Goal: Task Accomplishment & Management: Use online tool/utility

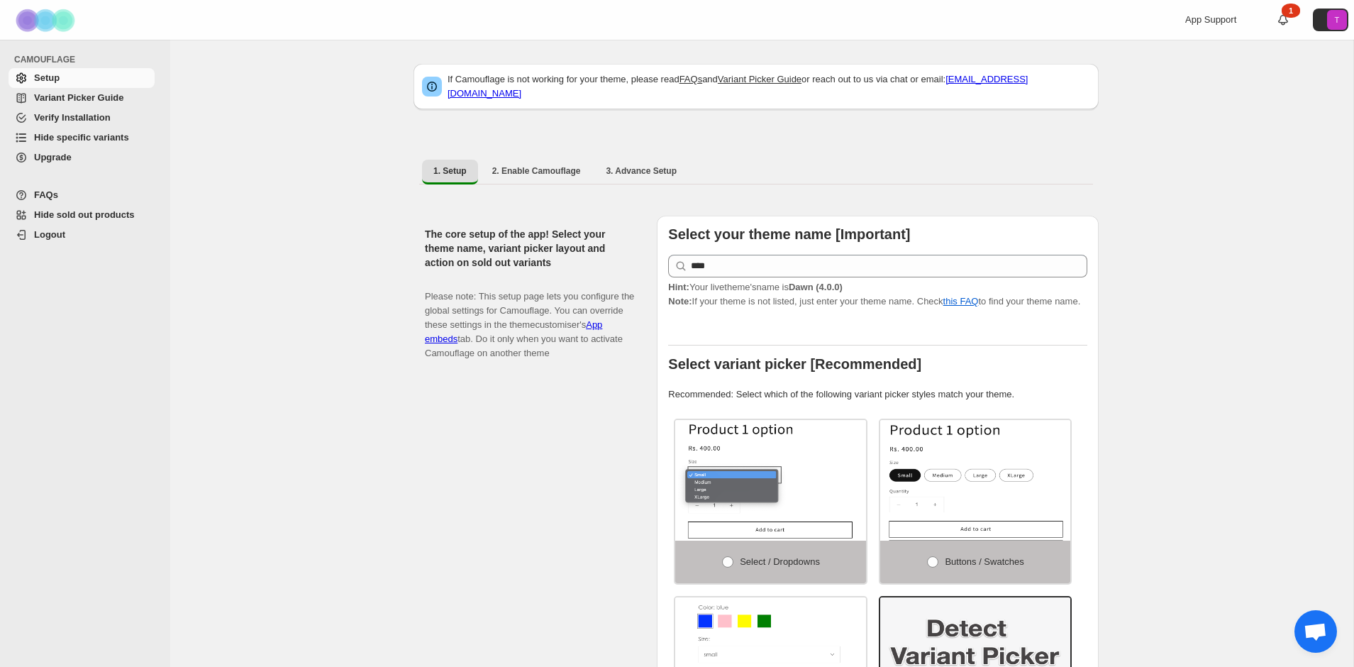
click at [60, 132] on span "Hide specific variants" at bounding box center [81, 137] width 95 height 11
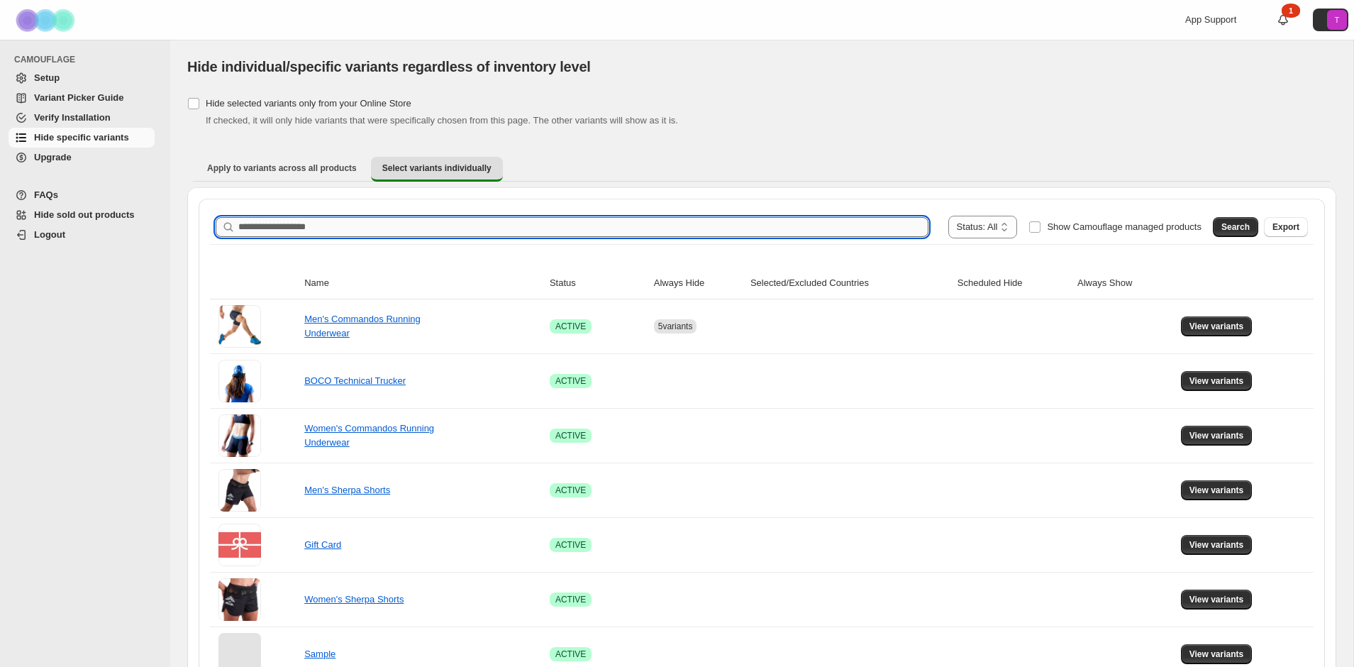
click at [618, 226] on input "Search product name" at bounding box center [583, 227] width 690 height 20
type input "********"
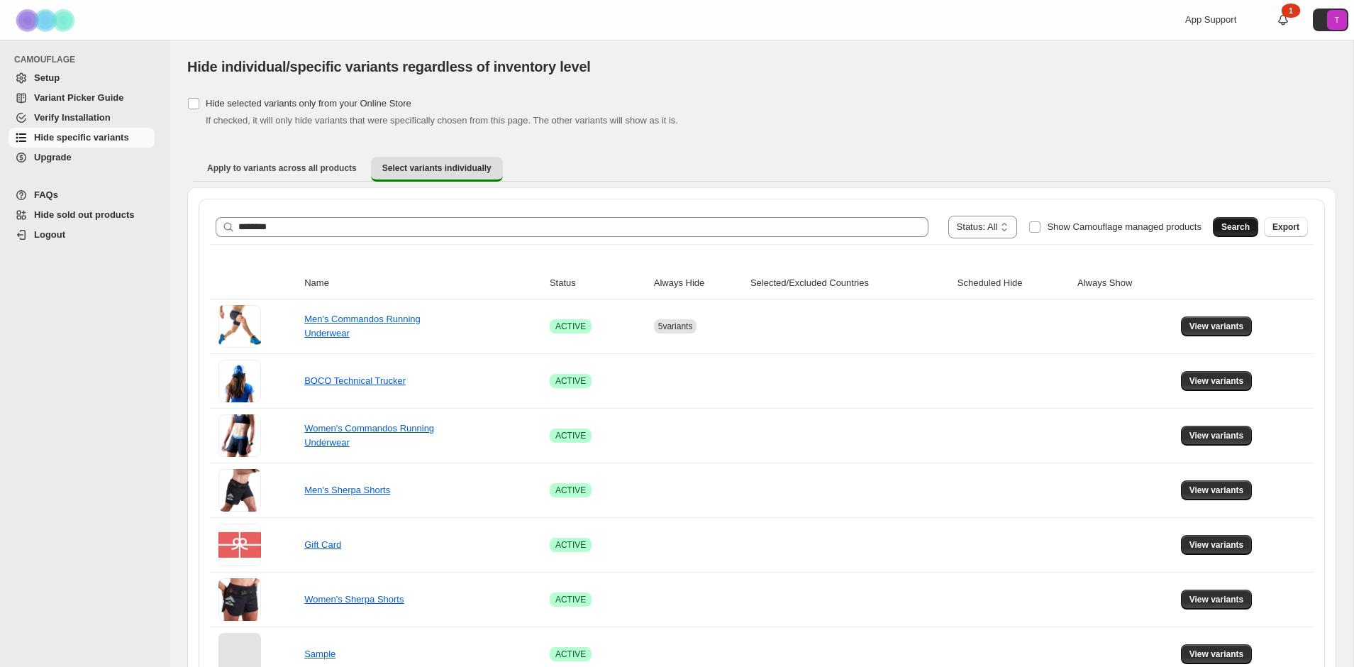
click at [1238, 223] on span "Search" at bounding box center [1235, 226] width 28 height 11
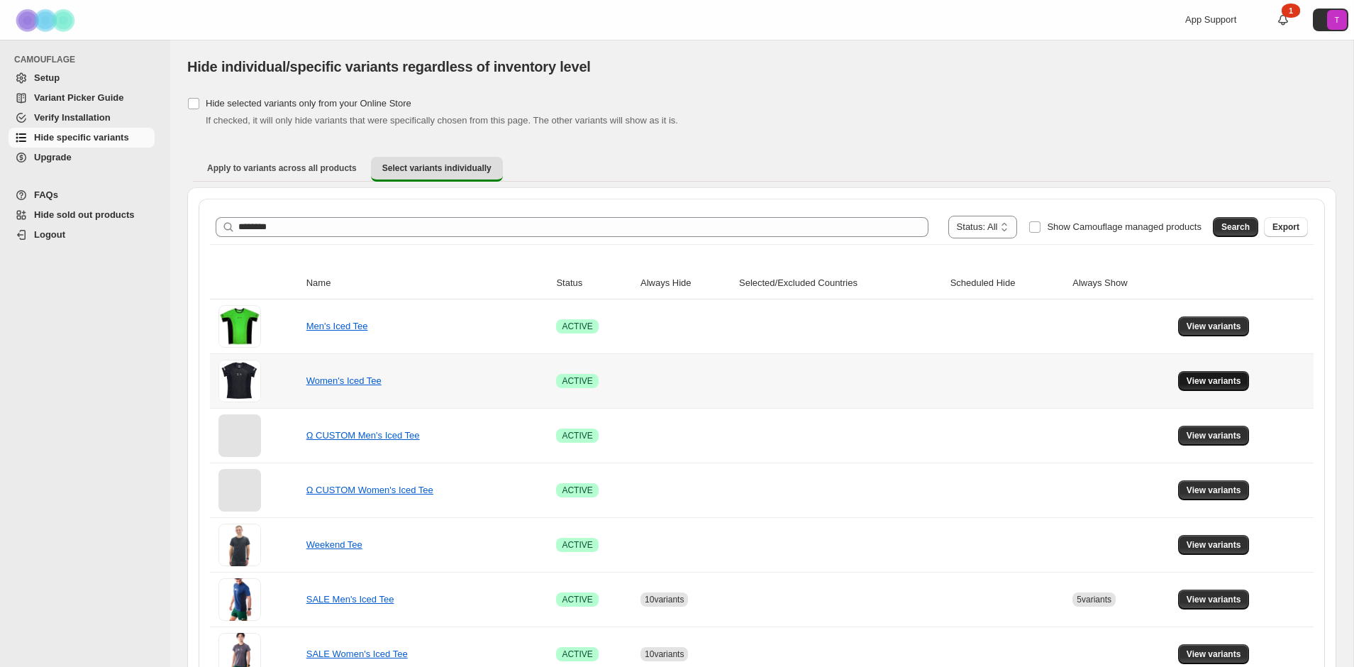
click at [1209, 379] on span "View variants" at bounding box center [1213, 380] width 55 height 11
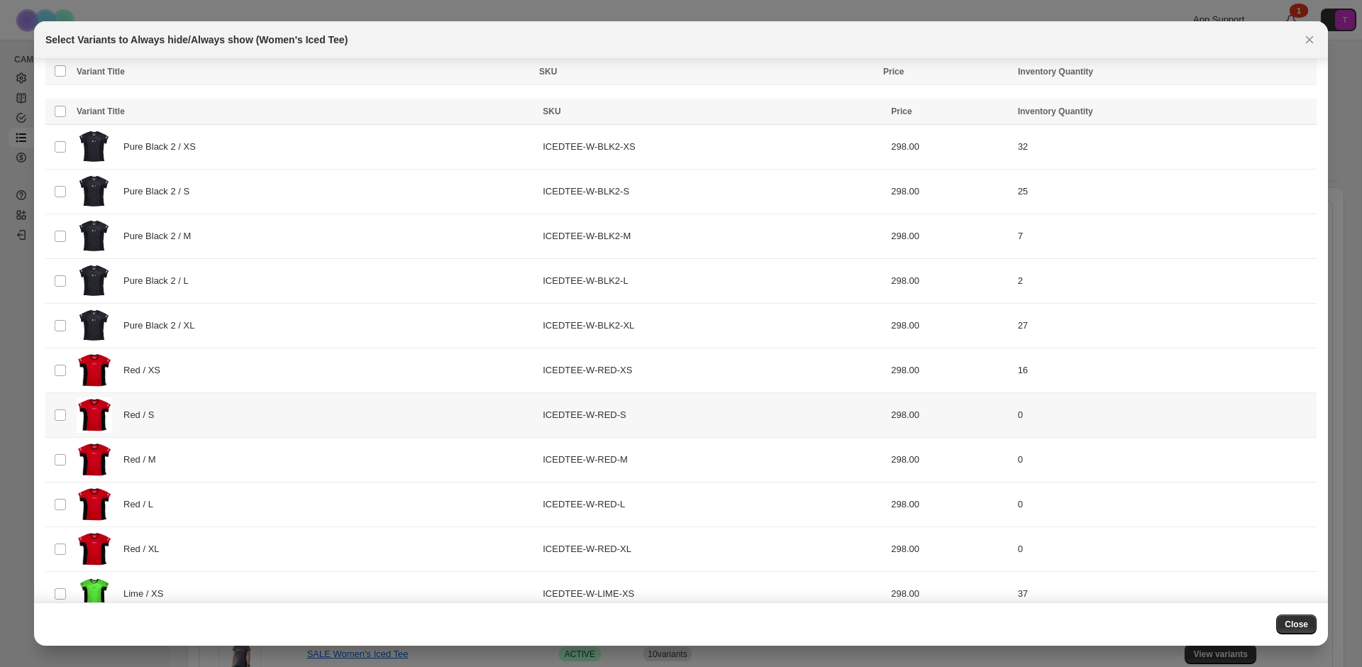
scroll to position [544, 0]
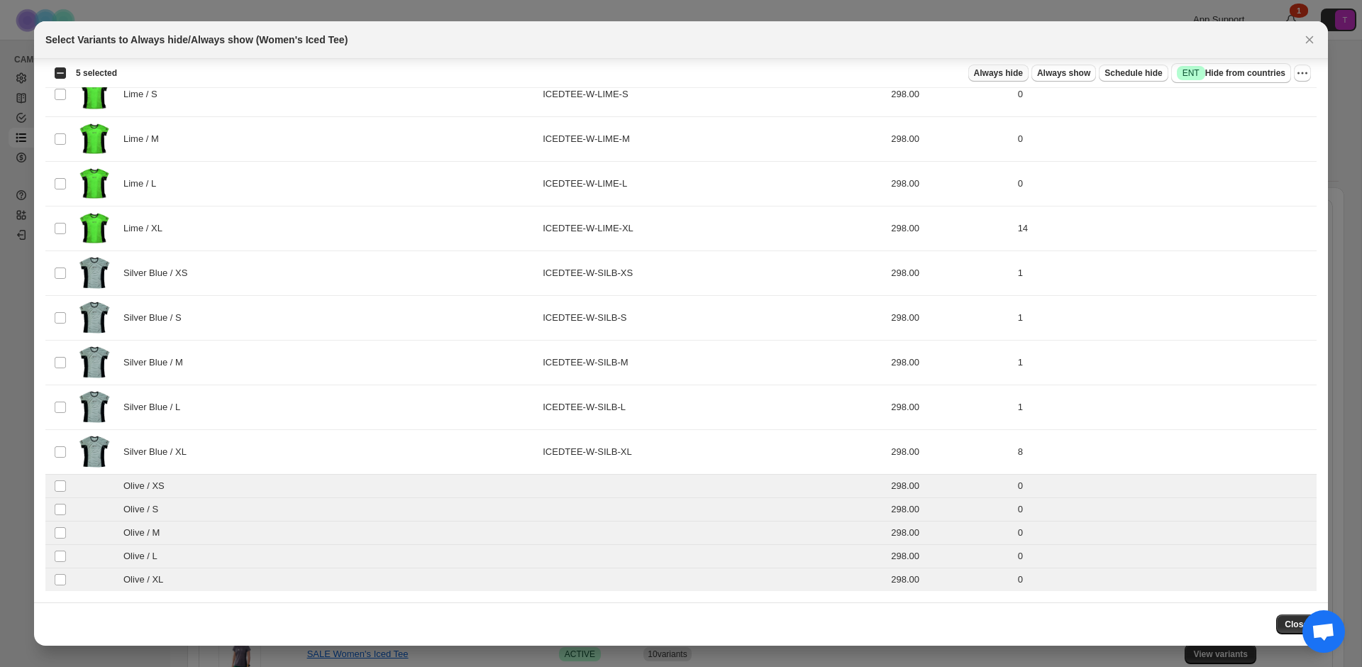
click at [1006, 73] on span "Always hide" at bounding box center [998, 72] width 49 height 11
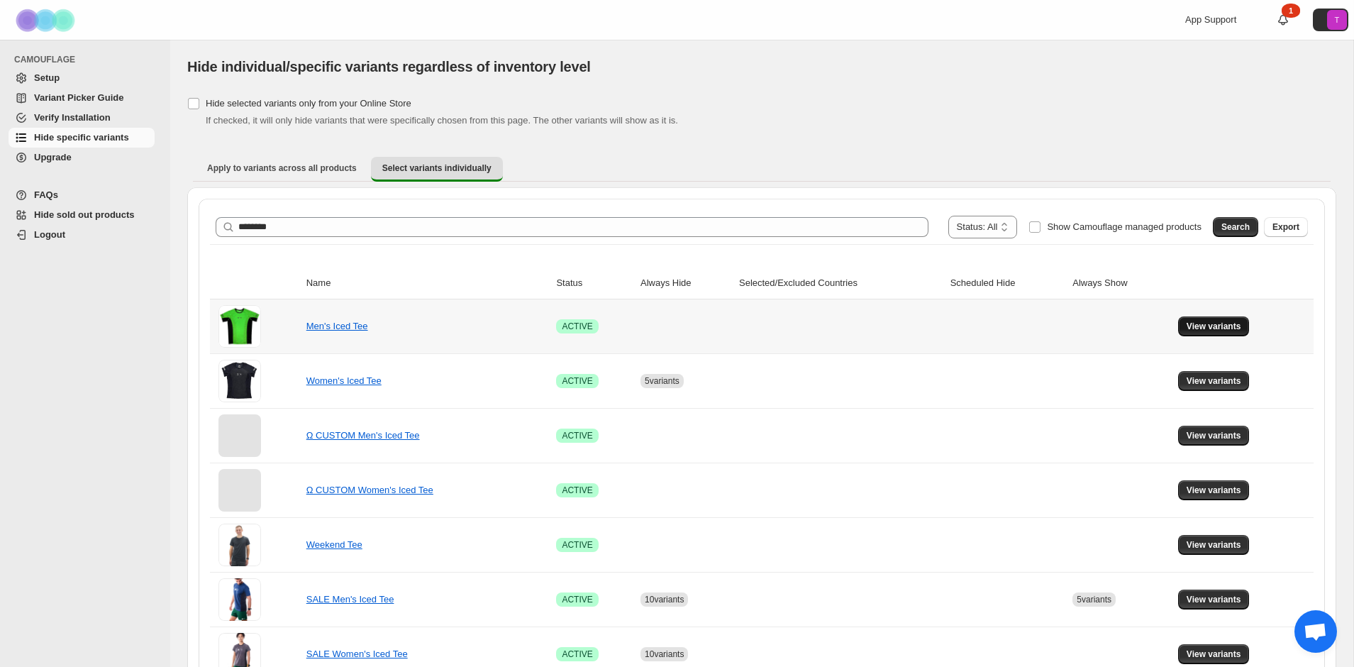
click at [1216, 320] on button "View variants" at bounding box center [1214, 326] width 72 height 20
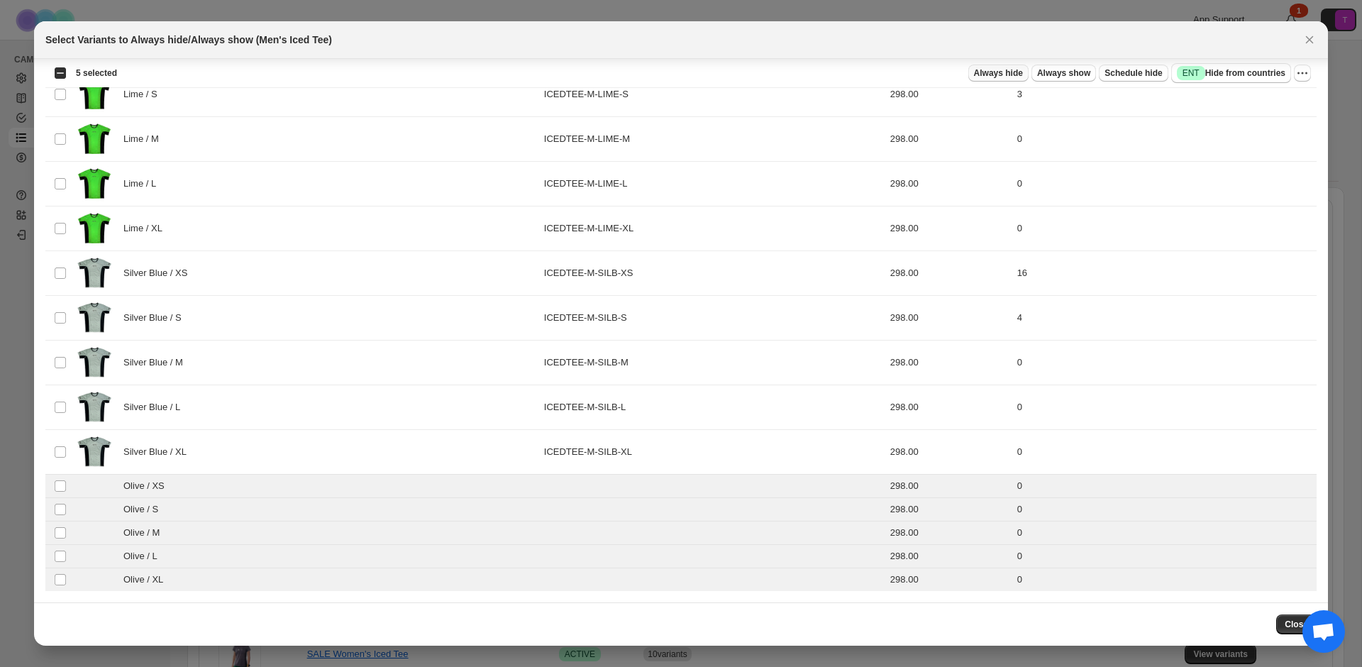
click at [1006, 70] on span "Always hide" at bounding box center [998, 72] width 49 height 11
